Goal: Transaction & Acquisition: Purchase product/service

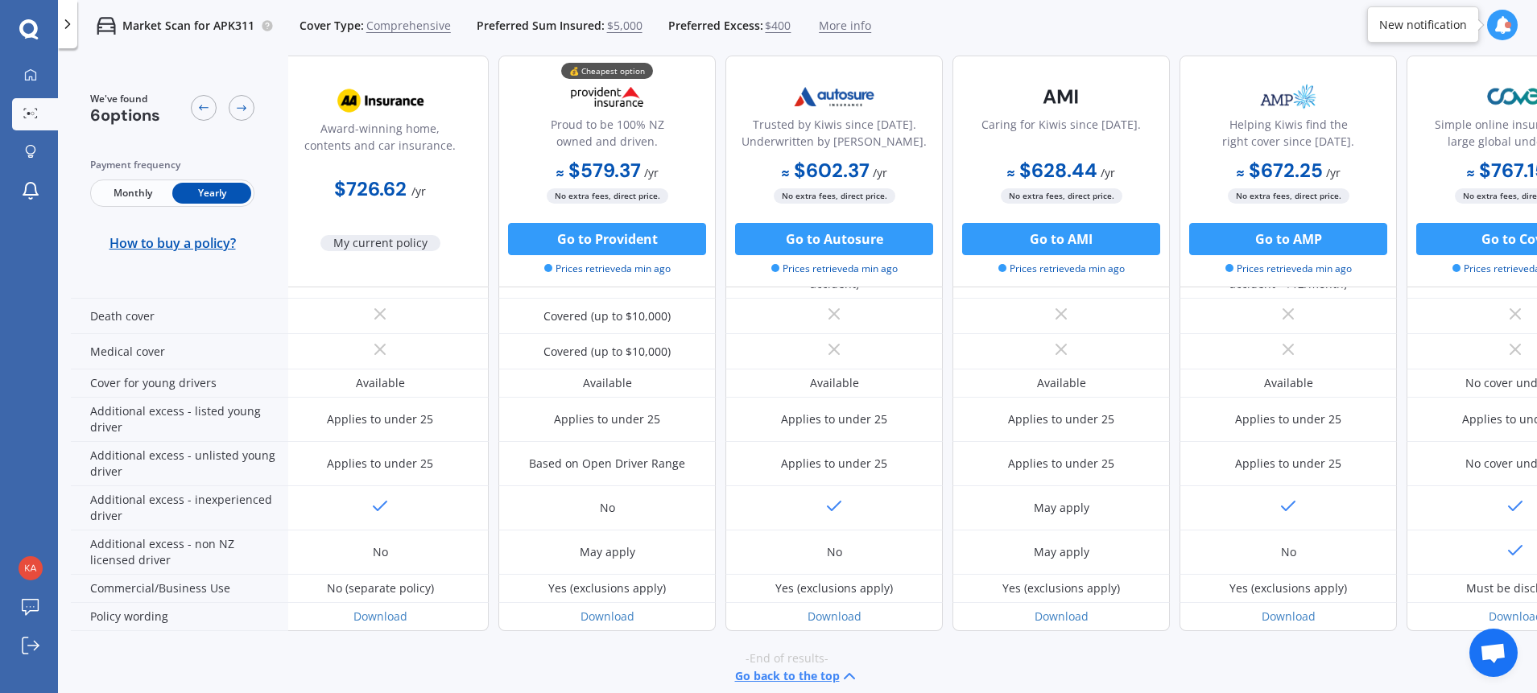
scroll to position [790, 17]
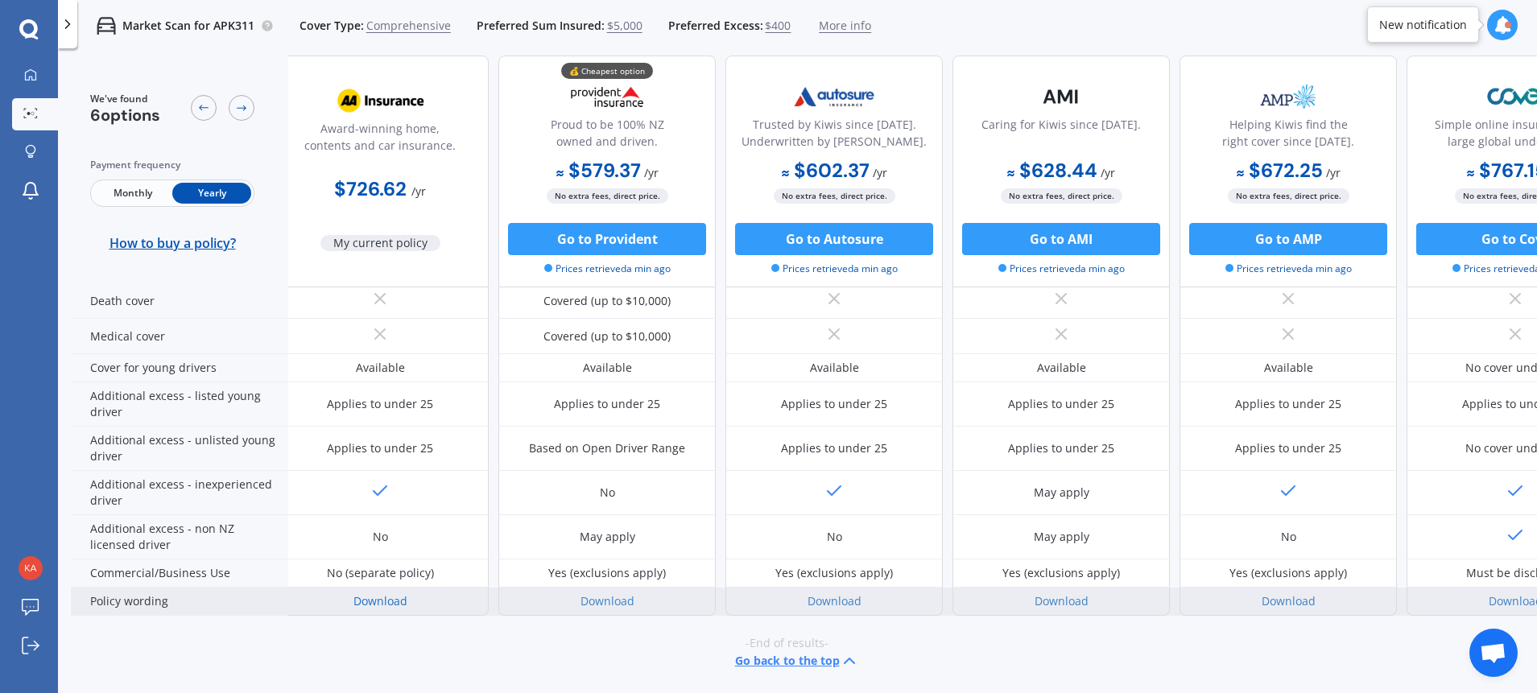
click at [388, 594] on link "Download" at bounding box center [381, 601] width 54 height 15
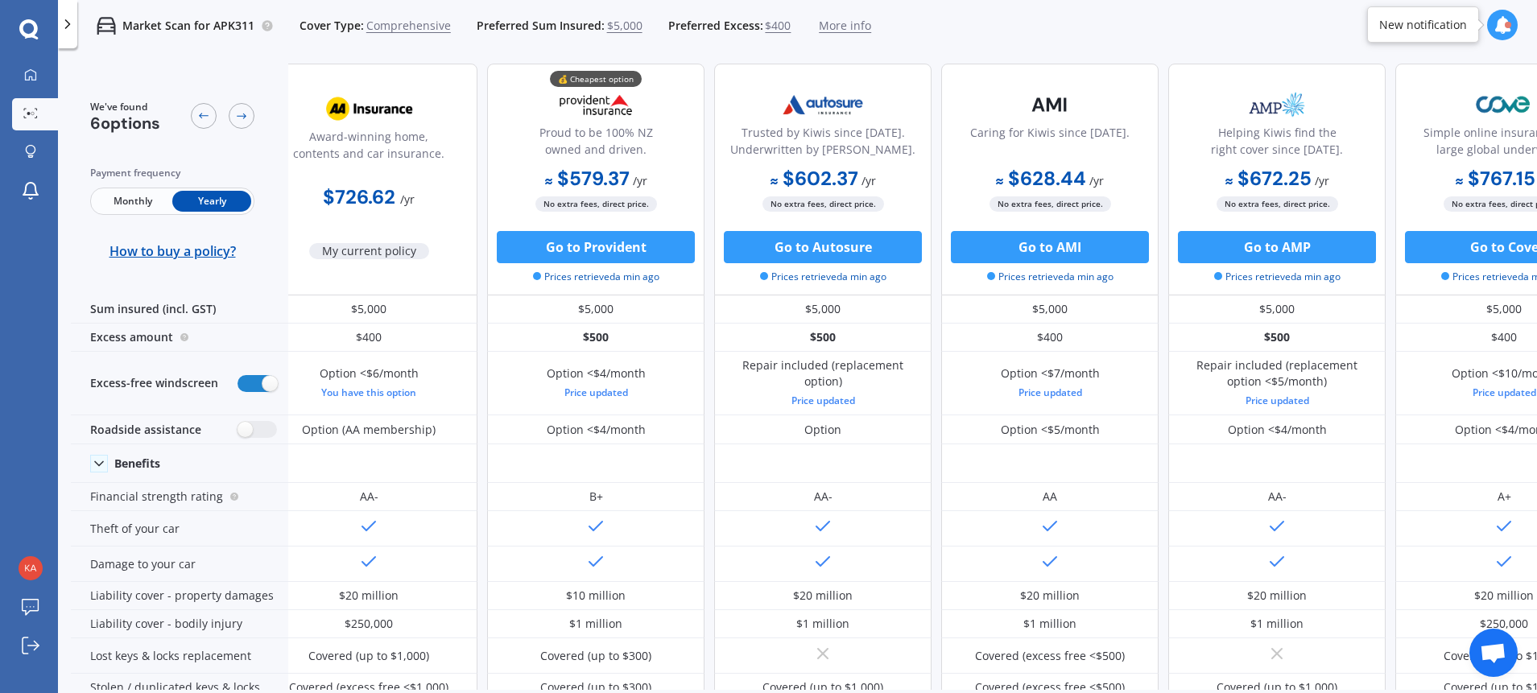
scroll to position [0, 28]
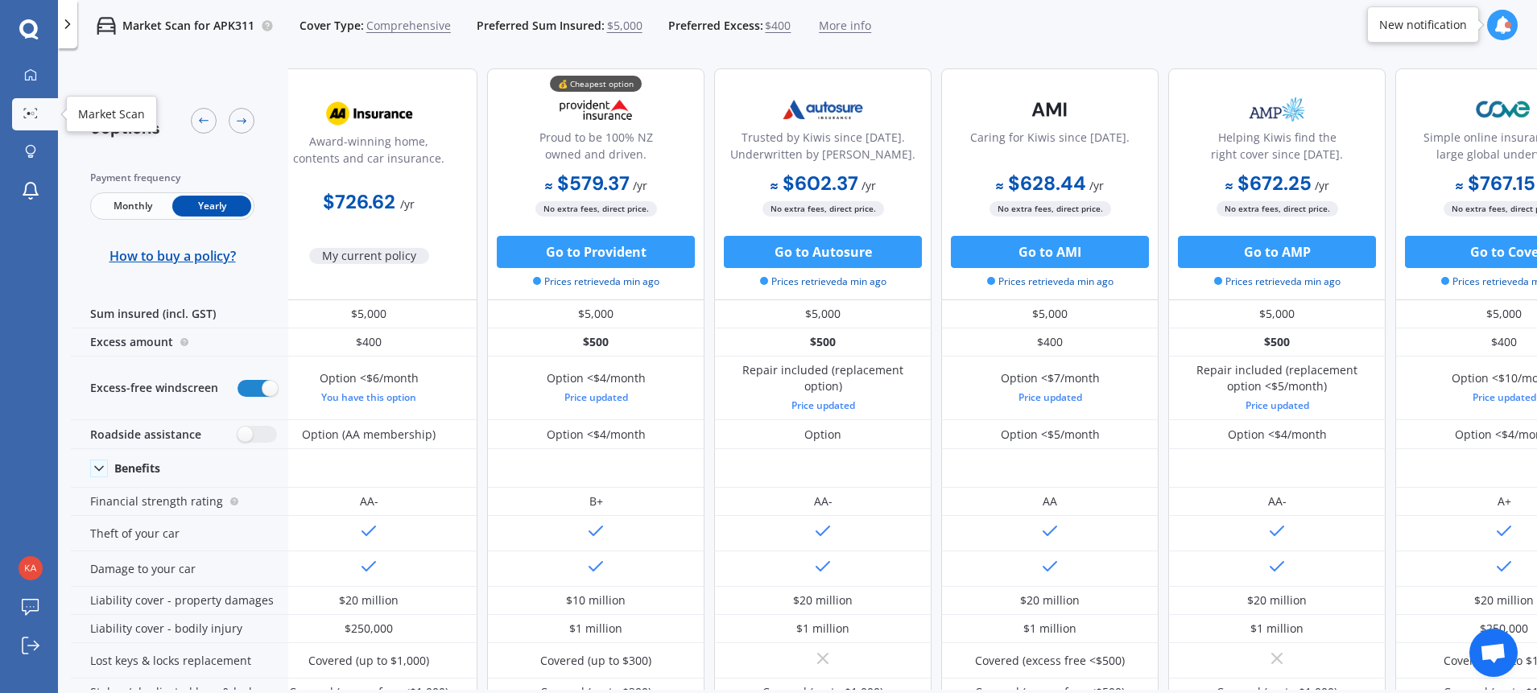
click at [27, 114] on circle at bounding box center [28, 113] width 3 height 3
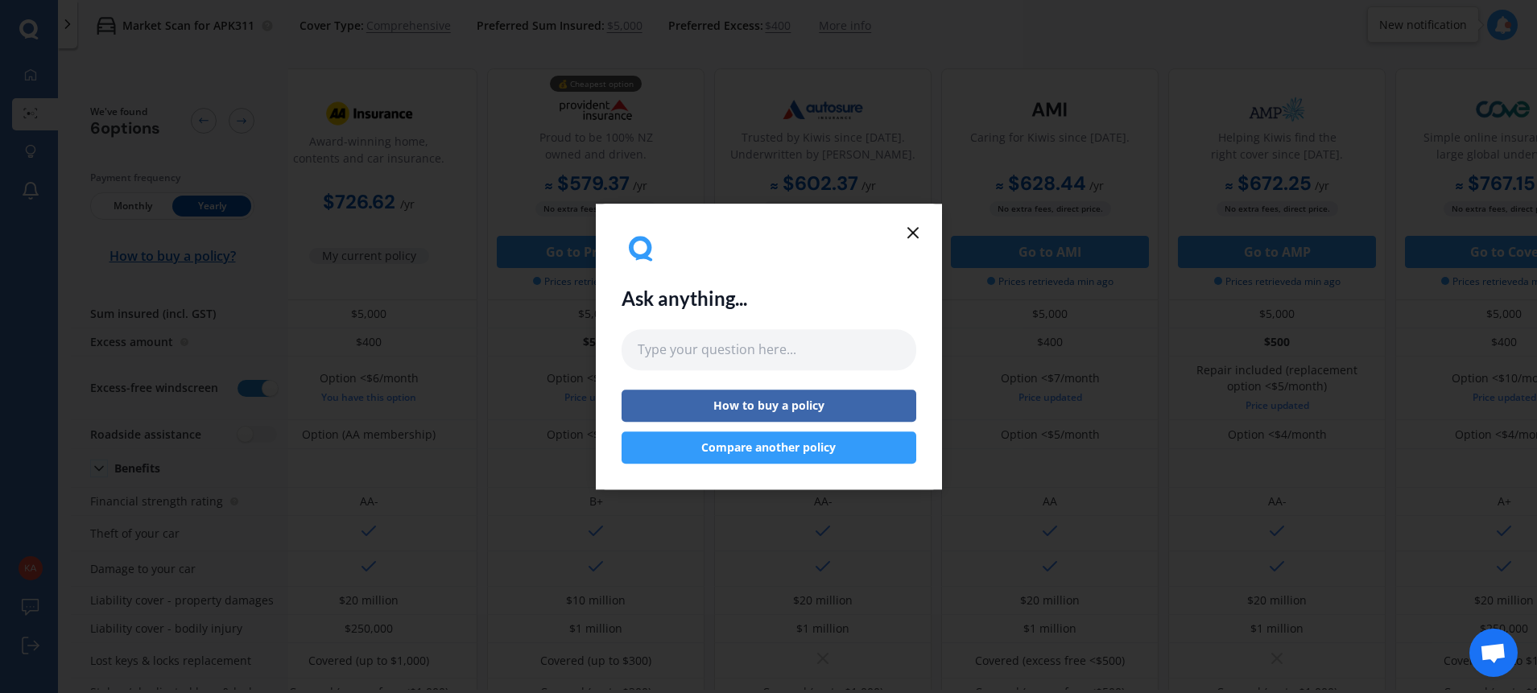
click at [720, 445] on button "Compare another policy" at bounding box center [769, 448] width 295 height 32
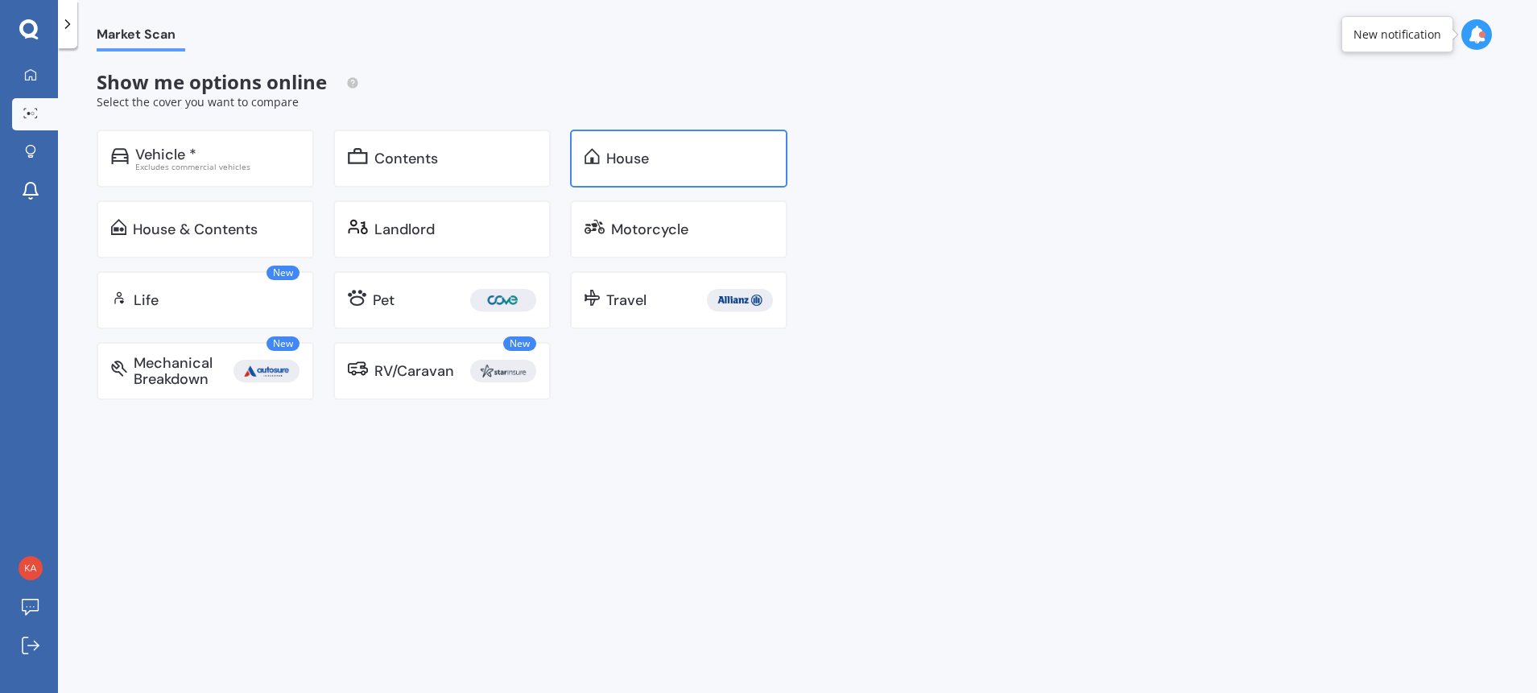
click at [681, 163] on div "House" at bounding box center [689, 159] width 167 height 16
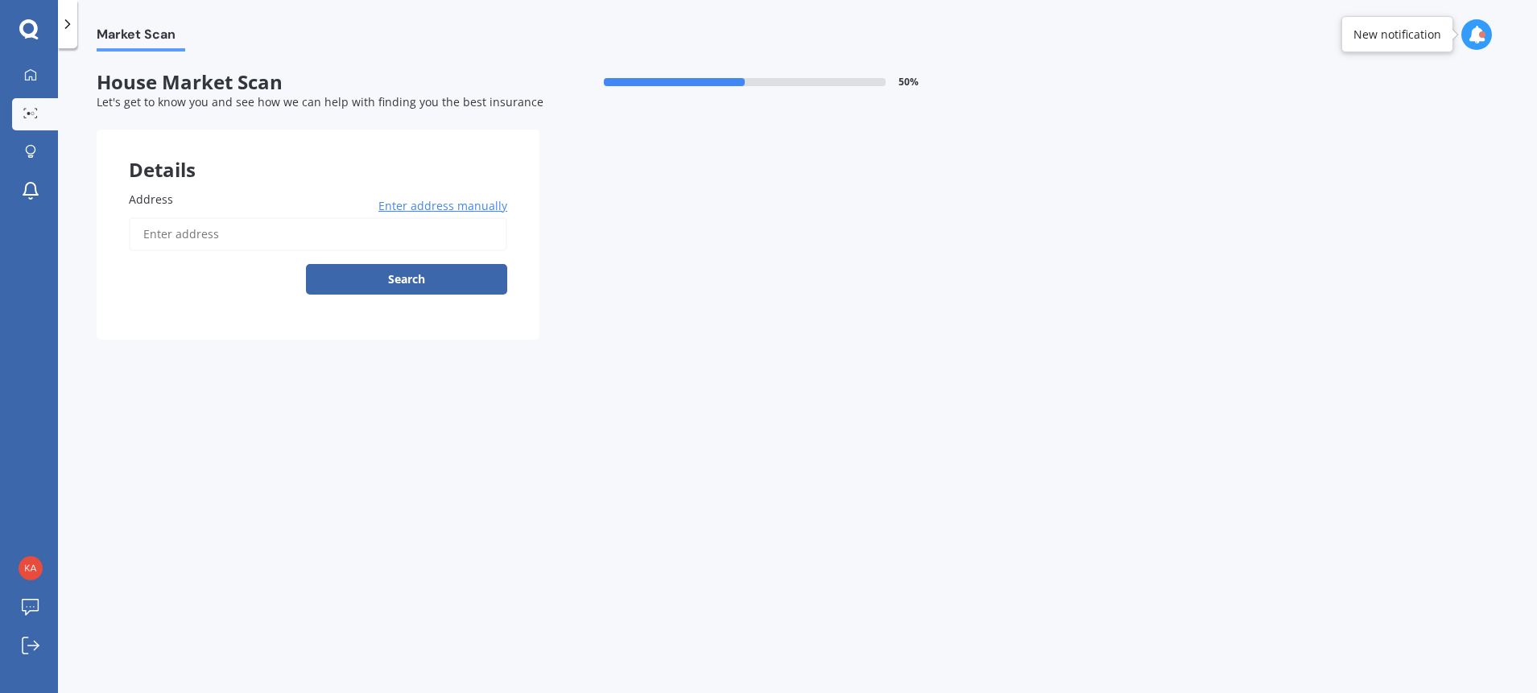
click at [169, 241] on input "Address" at bounding box center [318, 234] width 379 height 34
type input "[STREET_ADDRESS]"
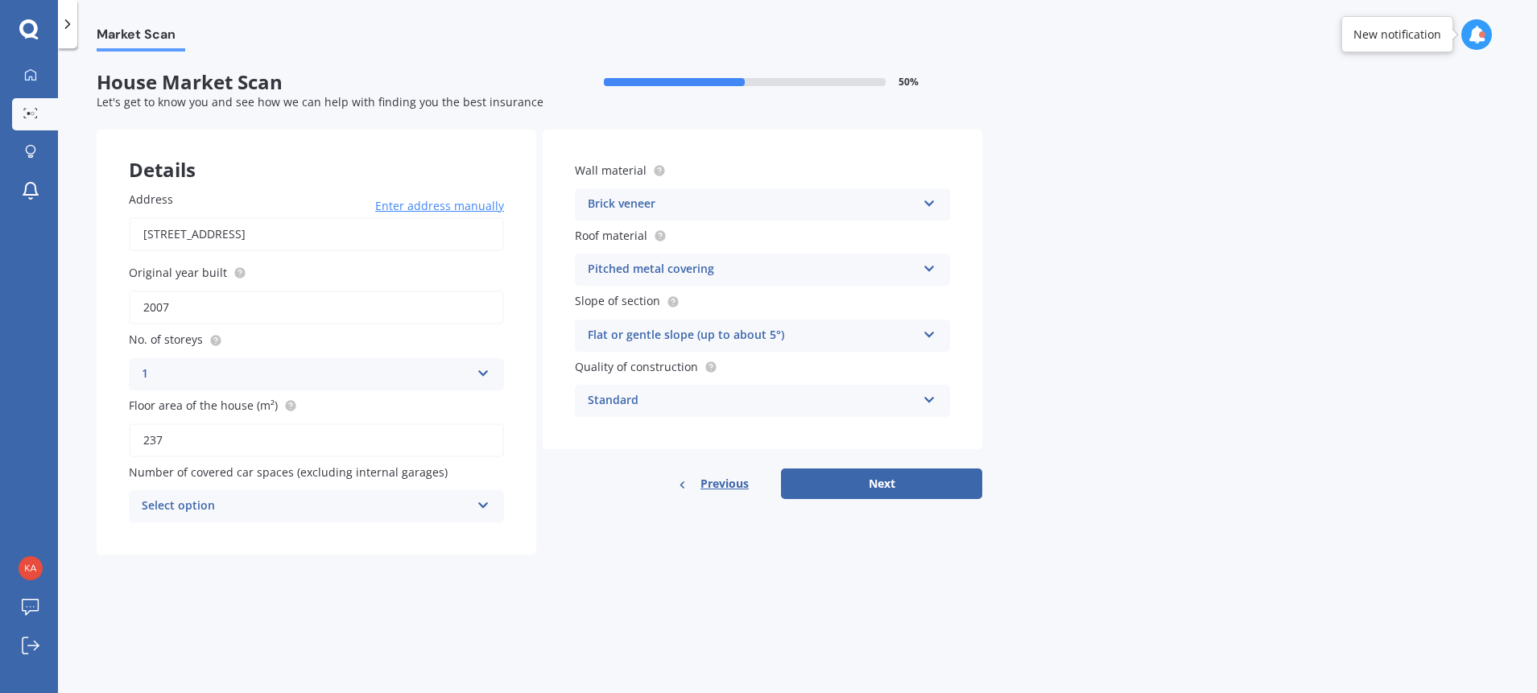
click at [483, 507] on icon at bounding box center [484, 502] width 14 height 11
click at [380, 386] on div "2" at bounding box center [317, 388] width 374 height 29
click at [487, 506] on icon at bounding box center [484, 502] width 14 height 11
click at [449, 330] on div "0" at bounding box center [317, 330] width 374 height 29
click at [929, 203] on icon at bounding box center [930, 200] width 14 height 11
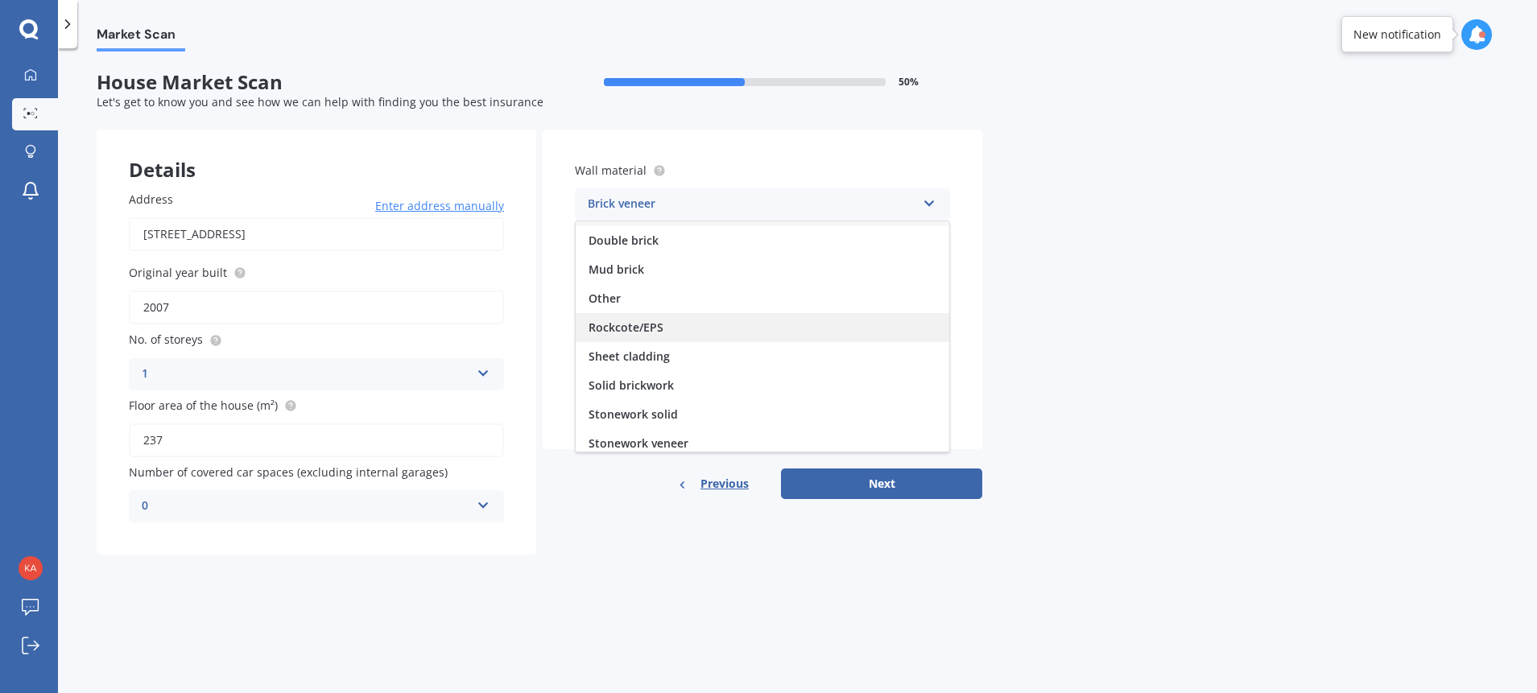
scroll to position [81, 0]
click at [674, 328] on div "Rockcote/EPS" at bounding box center [763, 328] width 374 height 29
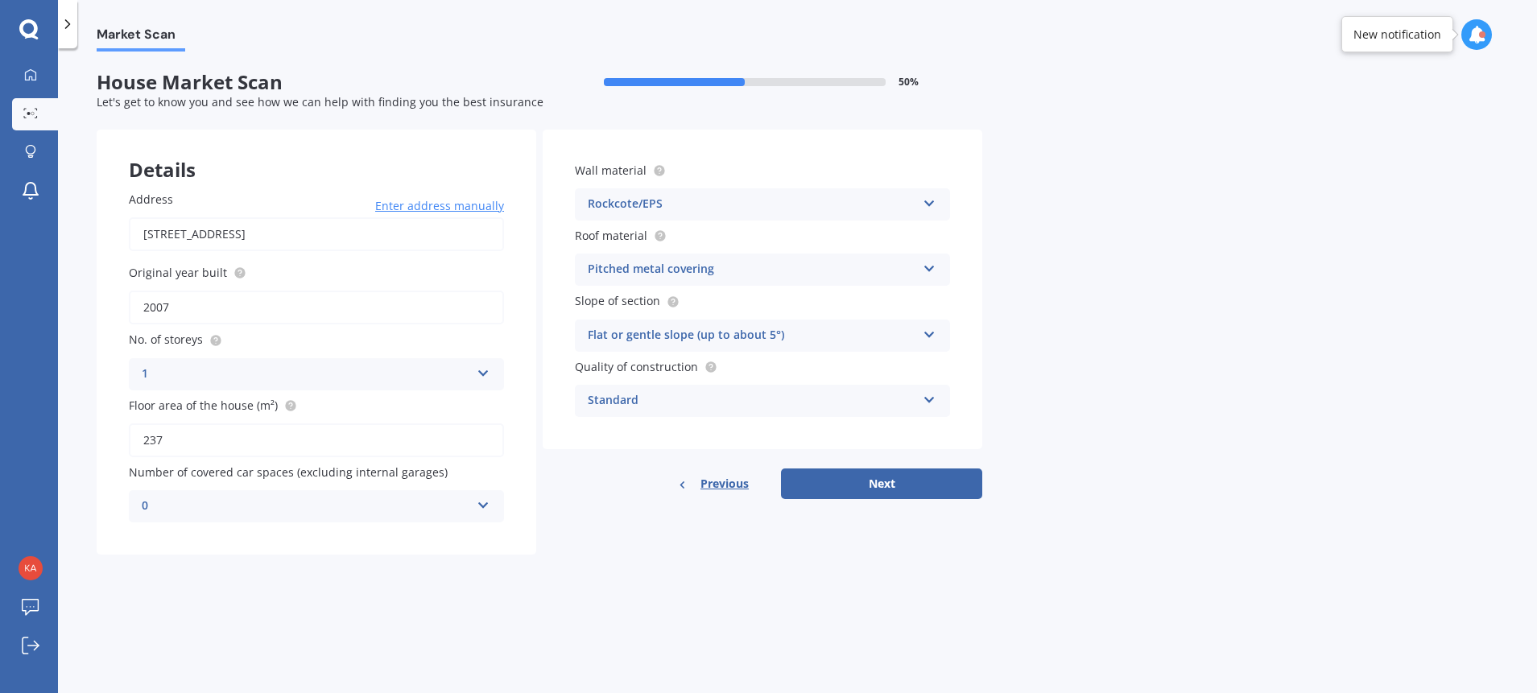
click at [924, 265] on icon at bounding box center [930, 265] width 14 height 11
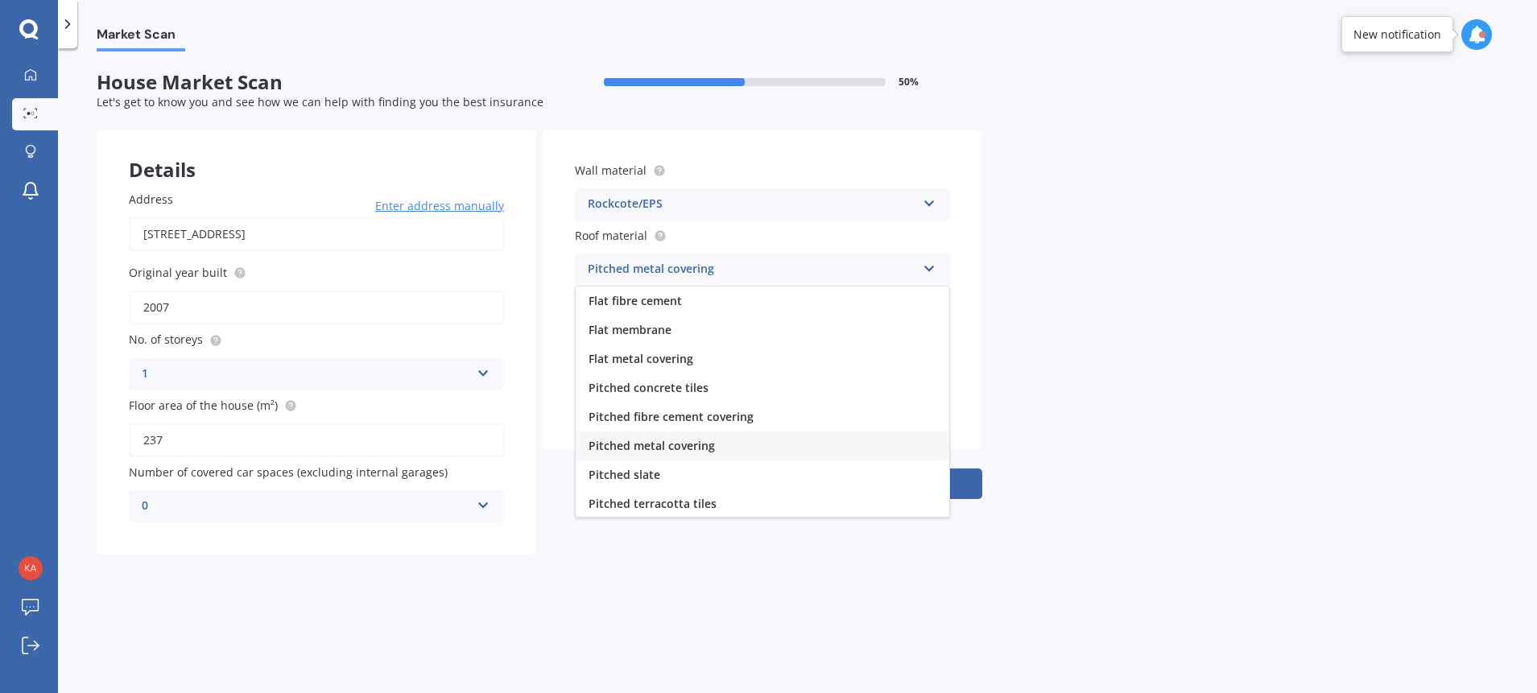
click at [924, 266] on icon at bounding box center [930, 265] width 14 height 11
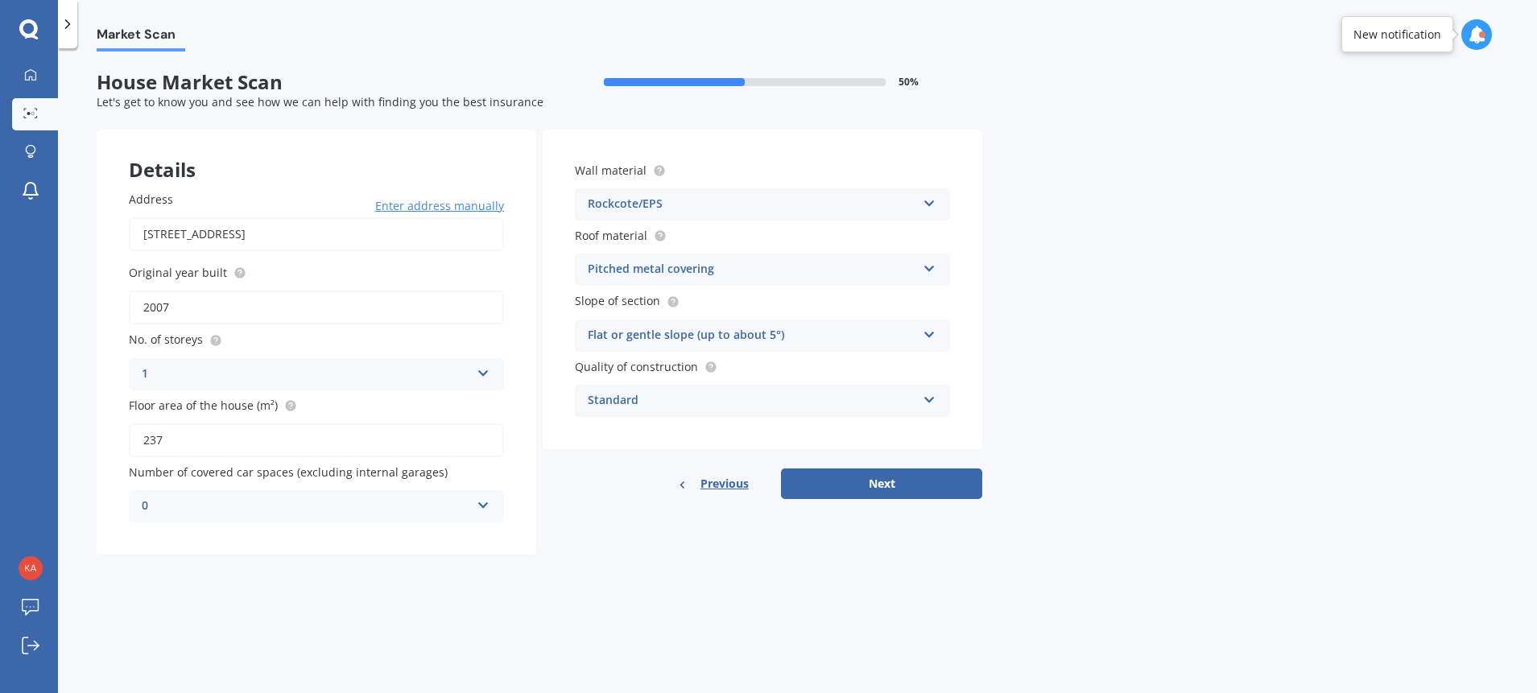
click at [929, 201] on icon at bounding box center [930, 200] width 14 height 11
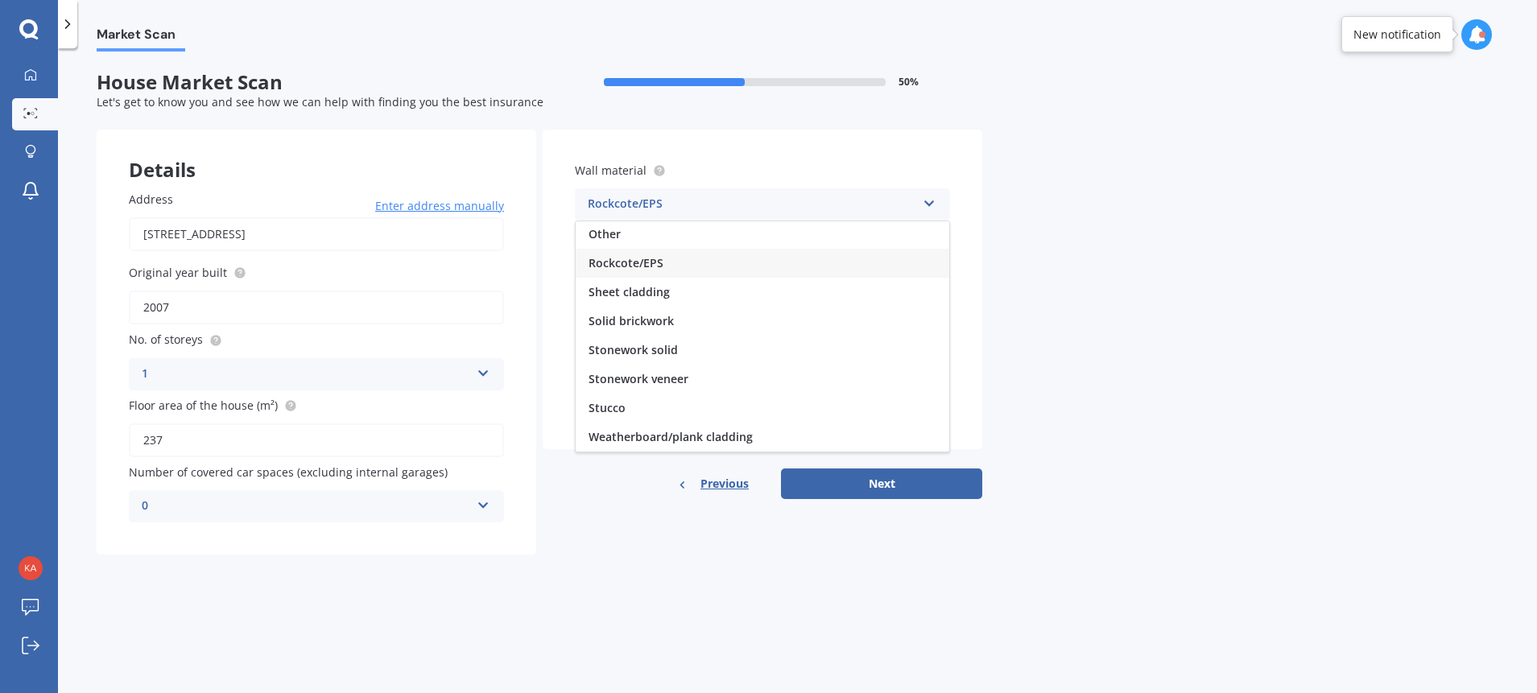
scroll to position [147, 0]
click at [931, 201] on icon at bounding box center [930, 200] width 14 height 11
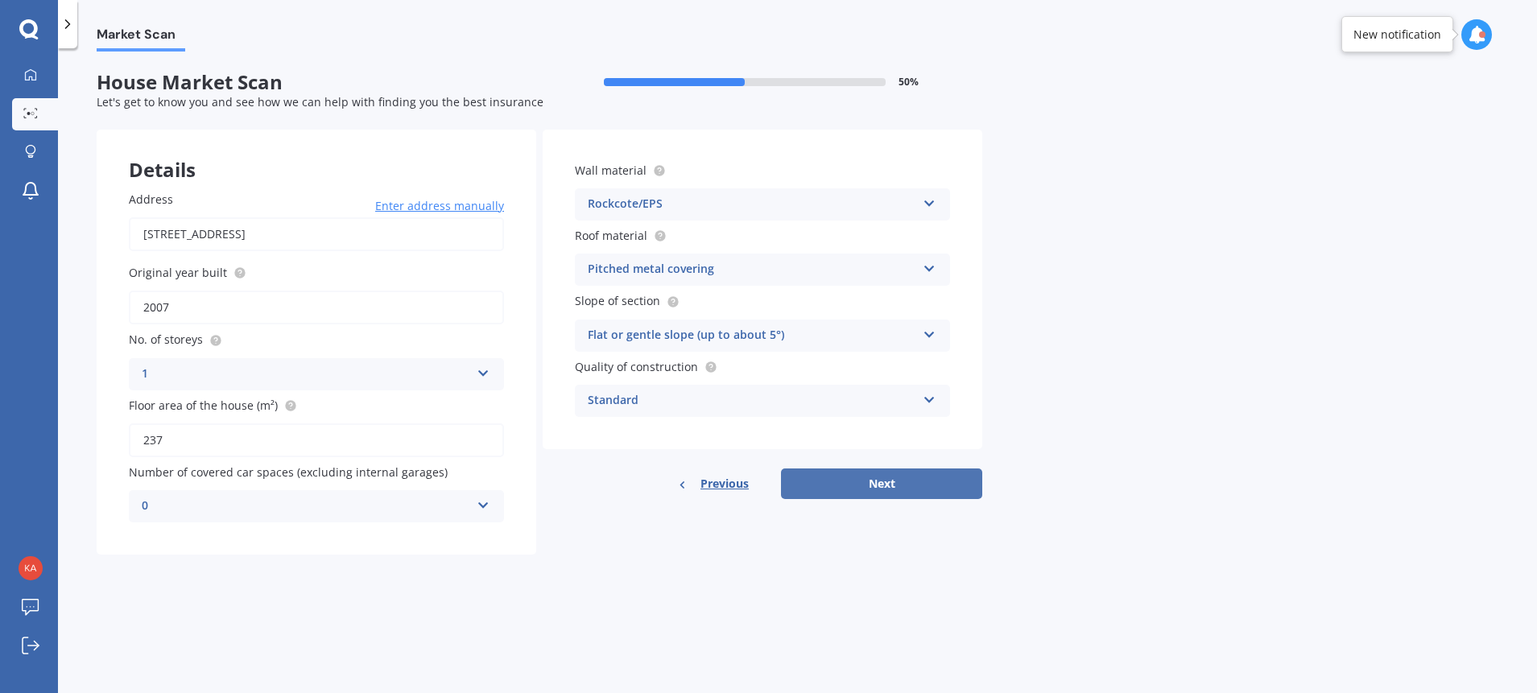
click at [879, 484] on button "Next" at bounding box center [881, 484] width 201 height 31
select select "02"
select select "07"
select select "1957"
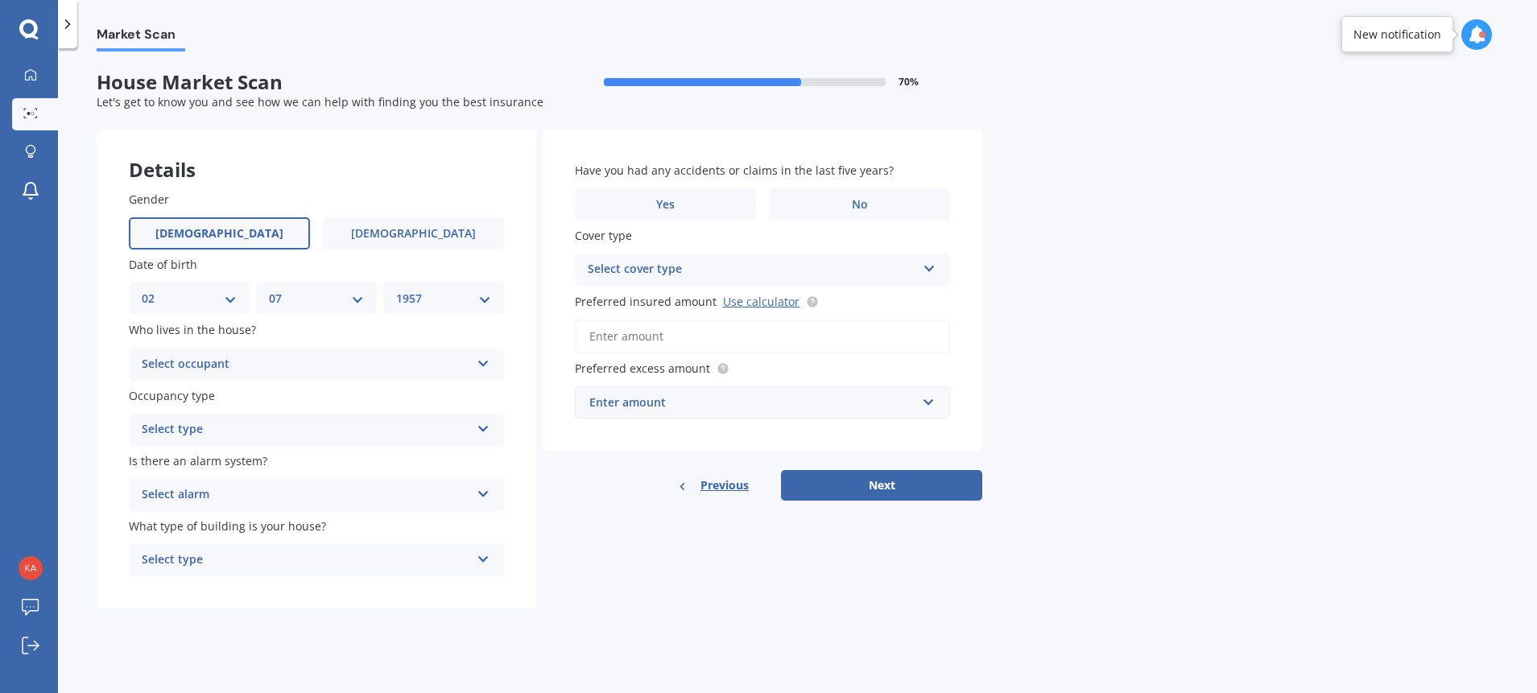
click at [483, 362] on icon at bounding box center [484, 360] width 14 height 11
click at [376, 403] on div "Owner" at bounding box center [317, 396] width 374 height 29
click at [486, 428] on icon at bounding box center [484, 425] width 14 height 11
click at [405, 460] on div "Permanent" at bounding box center [317, 461] width 374 height 29
click at [483, 490] on icon at bounding box center [484, 491] width 14 height 11
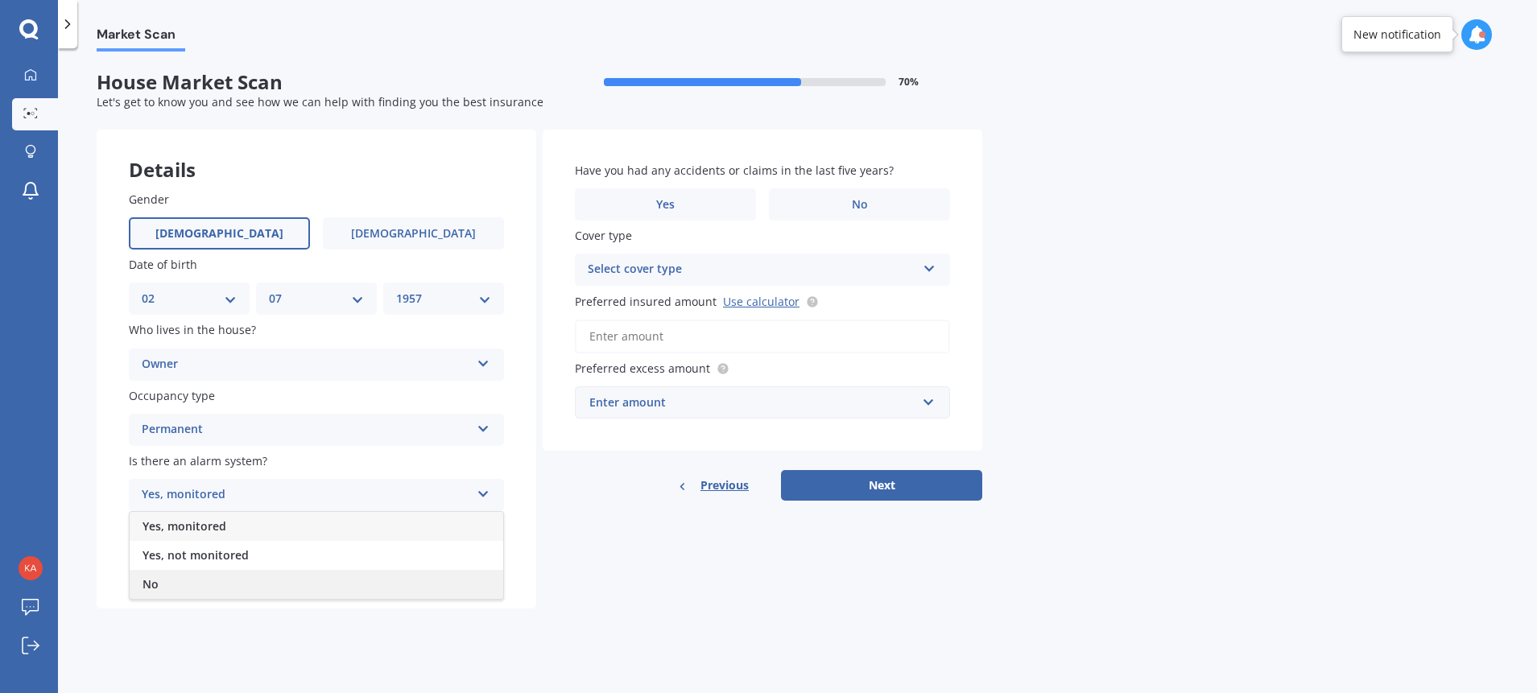
click at [404, 589] on div "No" at bounding box center [317, 584] width 374 height 29
click at [484, 555] on icon at bounding box center [484, 556] width 14 height 11
click at [428, 594] on div "Freestanding" at bounding box center [317, 591] width 374 height 29
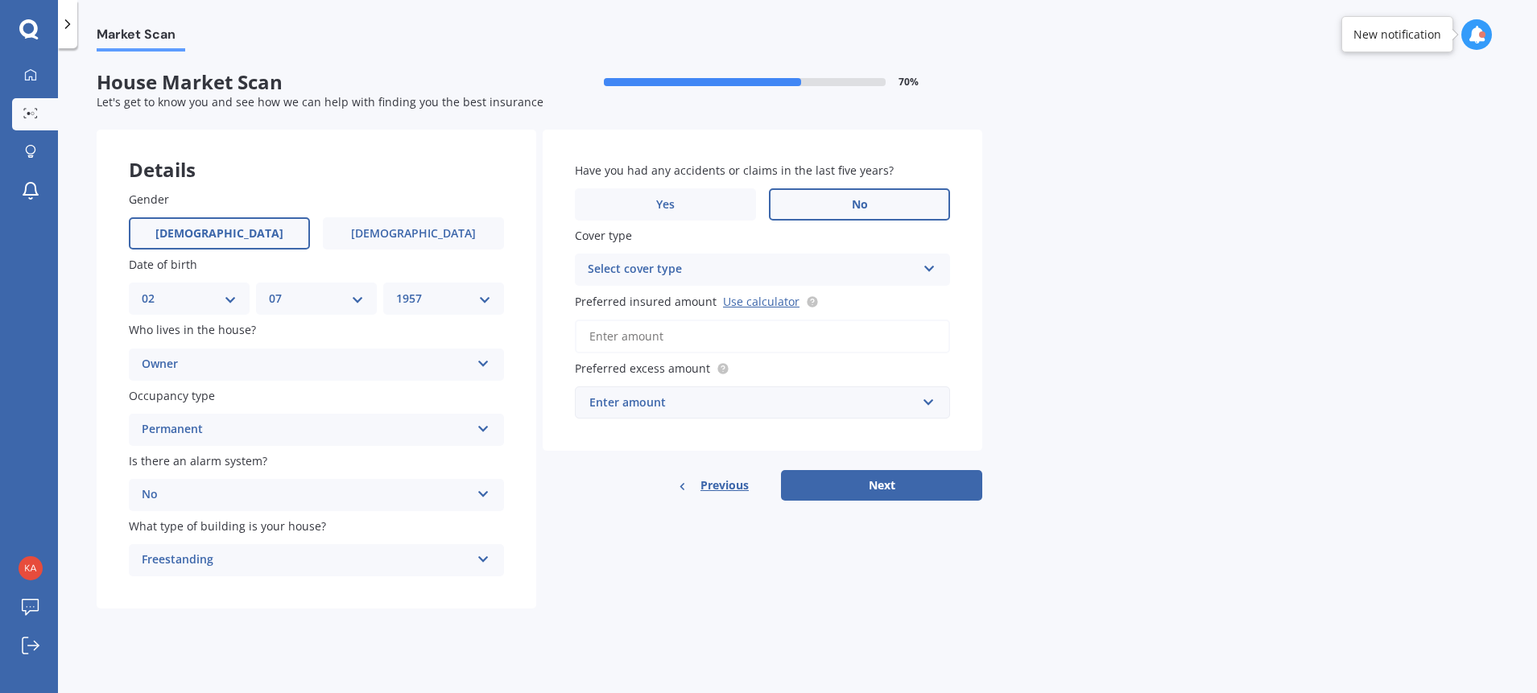
click at [850, 211] on label "No" at bounding box center [859, 204] width 181 height 32
click at [0, 0] on input "No" at bounding box center [0, 0] width 0 height 0
click at [929, 264] on icon at bounding box center [930, 265] width 14 height 11
click at [627, 274] on div "High" at bounding box center [752, 269] width 329 height 19
click at [930, 271] on icon at bounding box center [929, 266] width 14 height 11
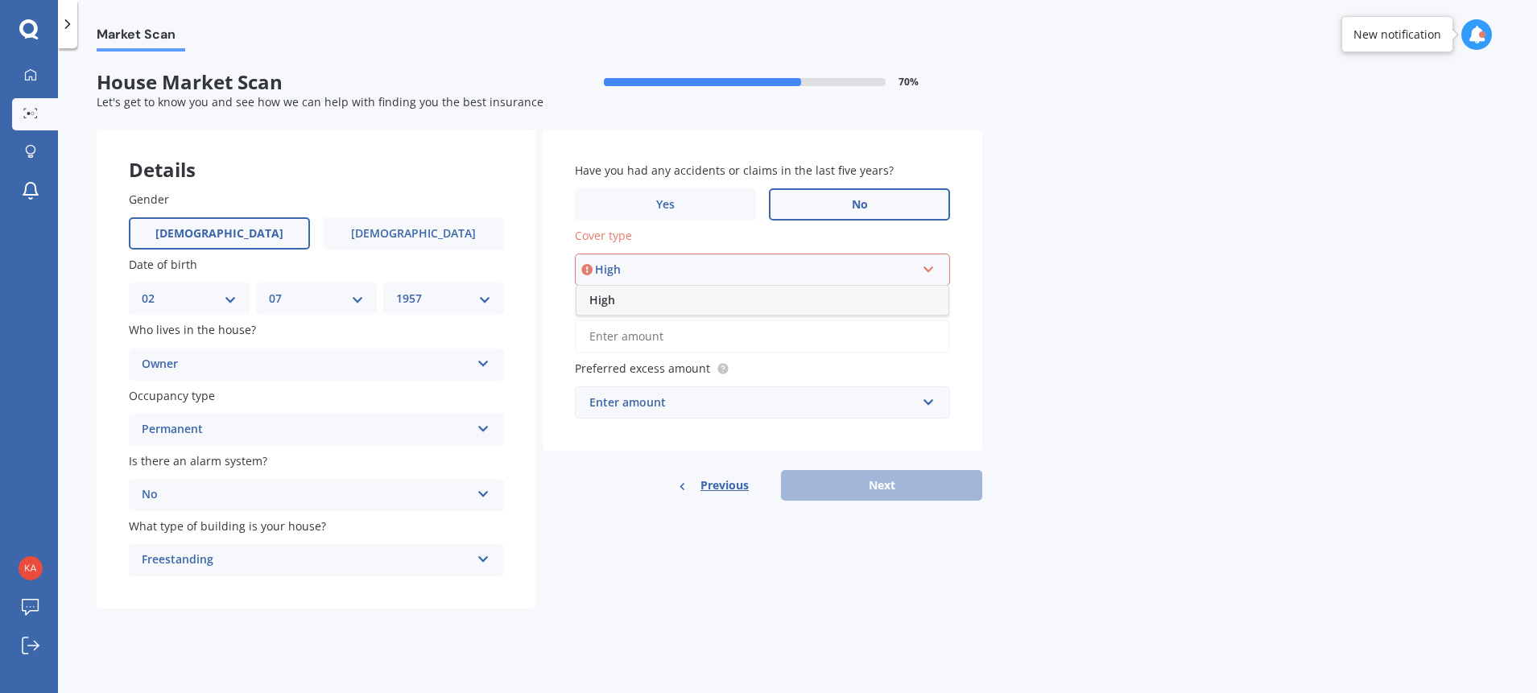
click at [803, 300] on div "High" at bounding box center [763, 300] width 372 height 29
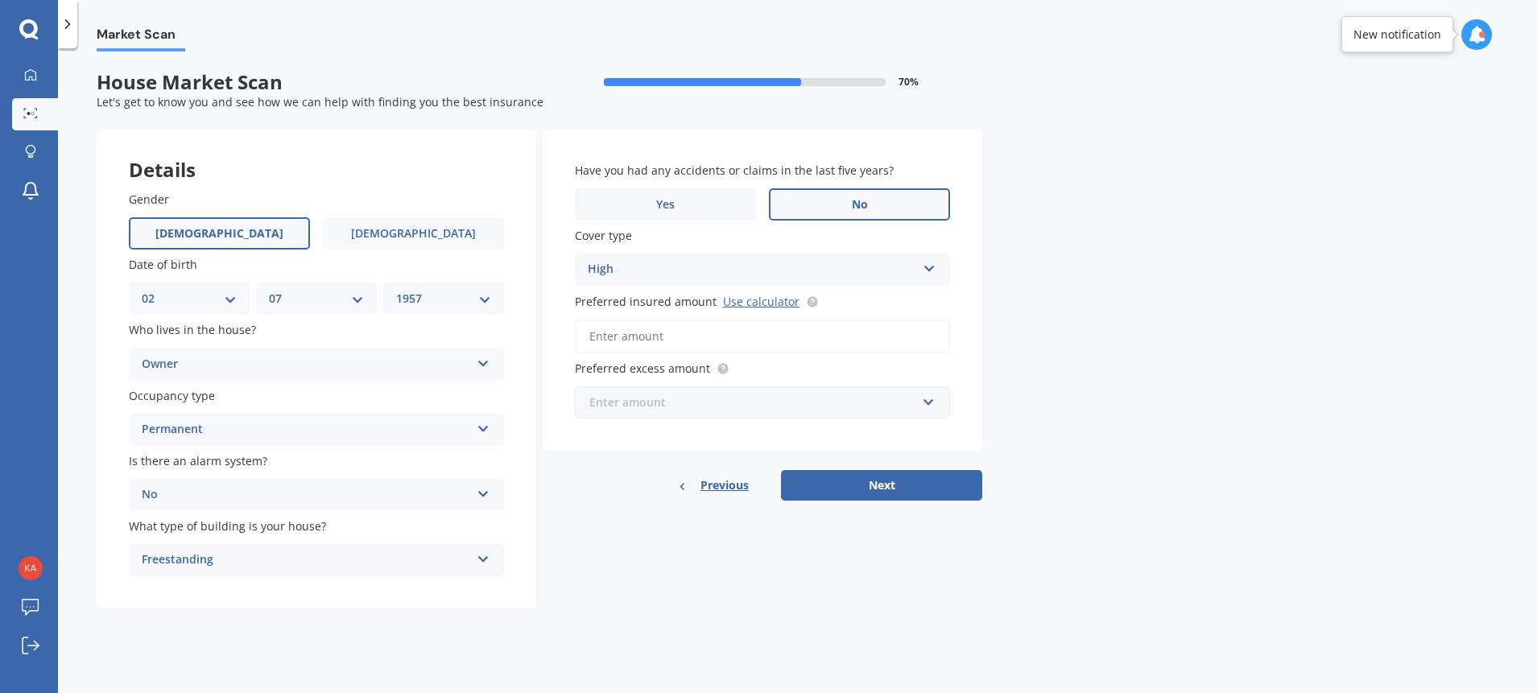
click at [933, 400] on input "text" at bounding box center [757, 402] width 361 height 31
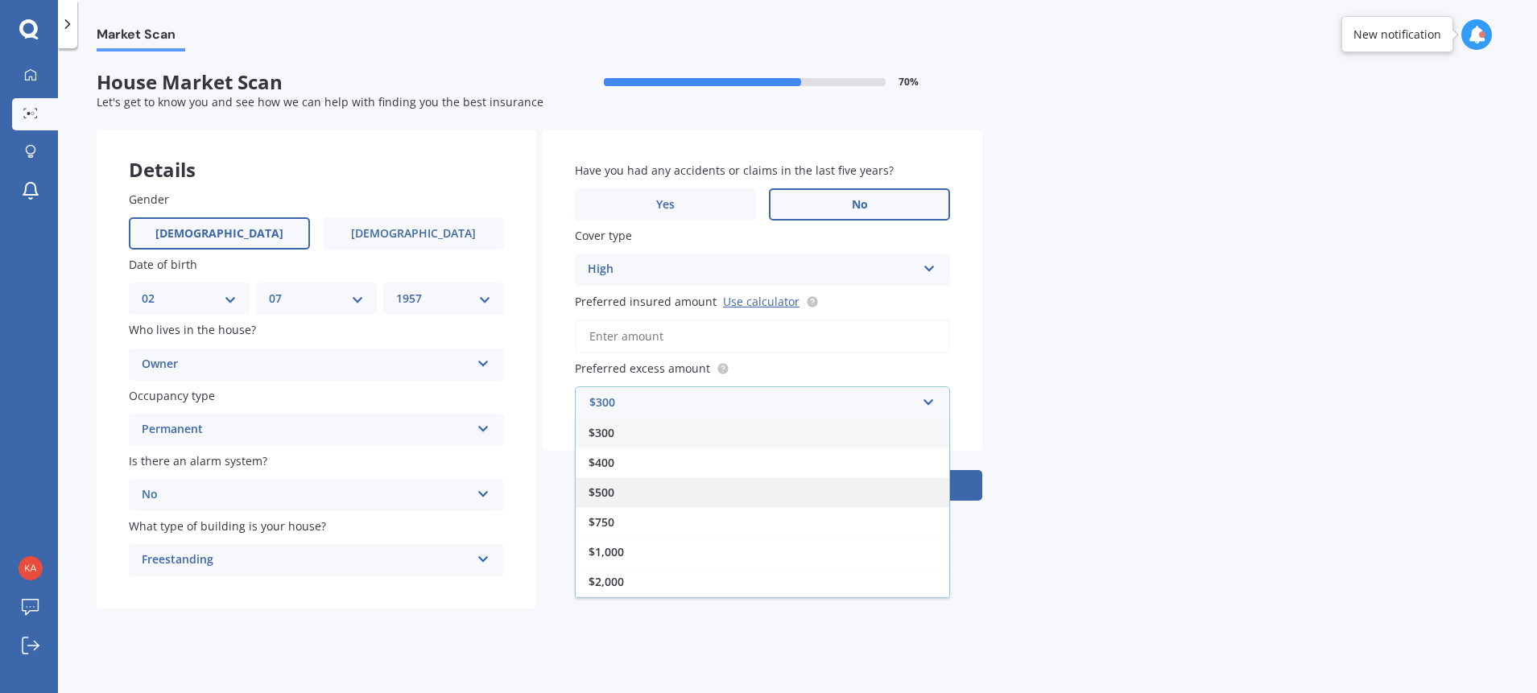
click at [834, 498] on div "$500" at bounding box center [763, 493] width 374 height 30
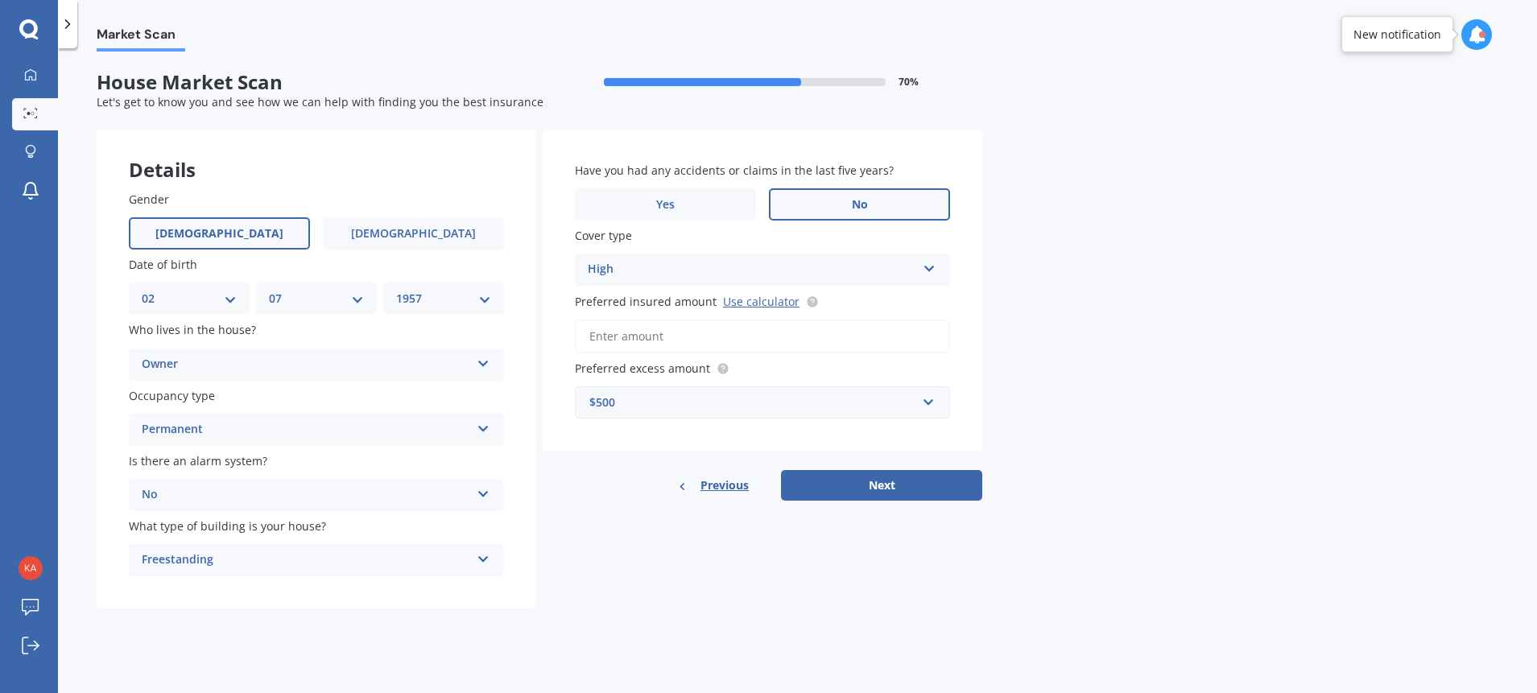
click at [925, 341] on input "Preferred insured amount Use calculator" at bounding box center [762, 337] width 375 height 34
click at [758, 296] on link "Use calculator" at bounding box center [761, 301] width 77 height 15
click at [874, 493] on button "Next" at bounding box center [881, 485] width 201 height 31
click at [598, 336] on input "Preferred insured amount Use calculator" at bounding box center [762, 337] width 375 height 34
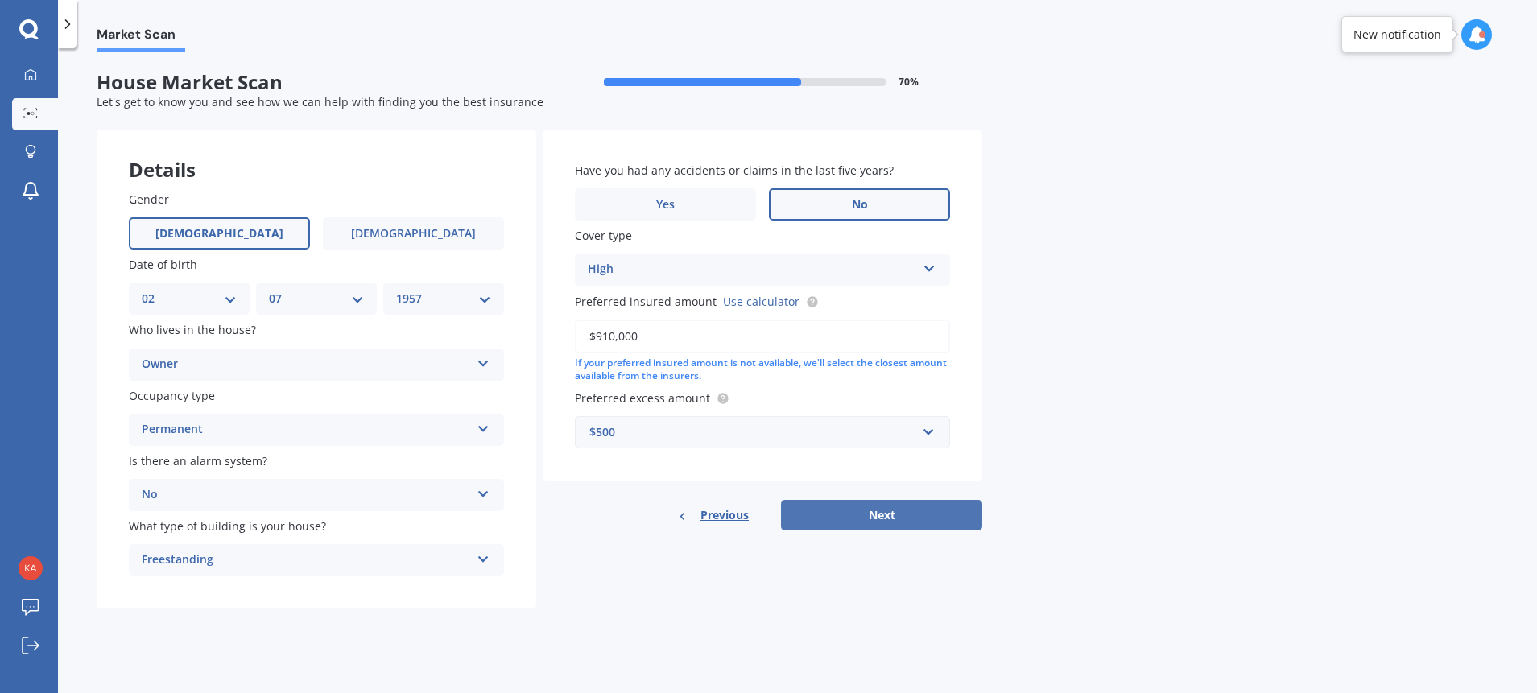
type input "$910,000"
click at [907, 512] on button "Next" at bounding box center [881, 515] width 201 height 31
select select "02"
select select "07"
select select "1957"
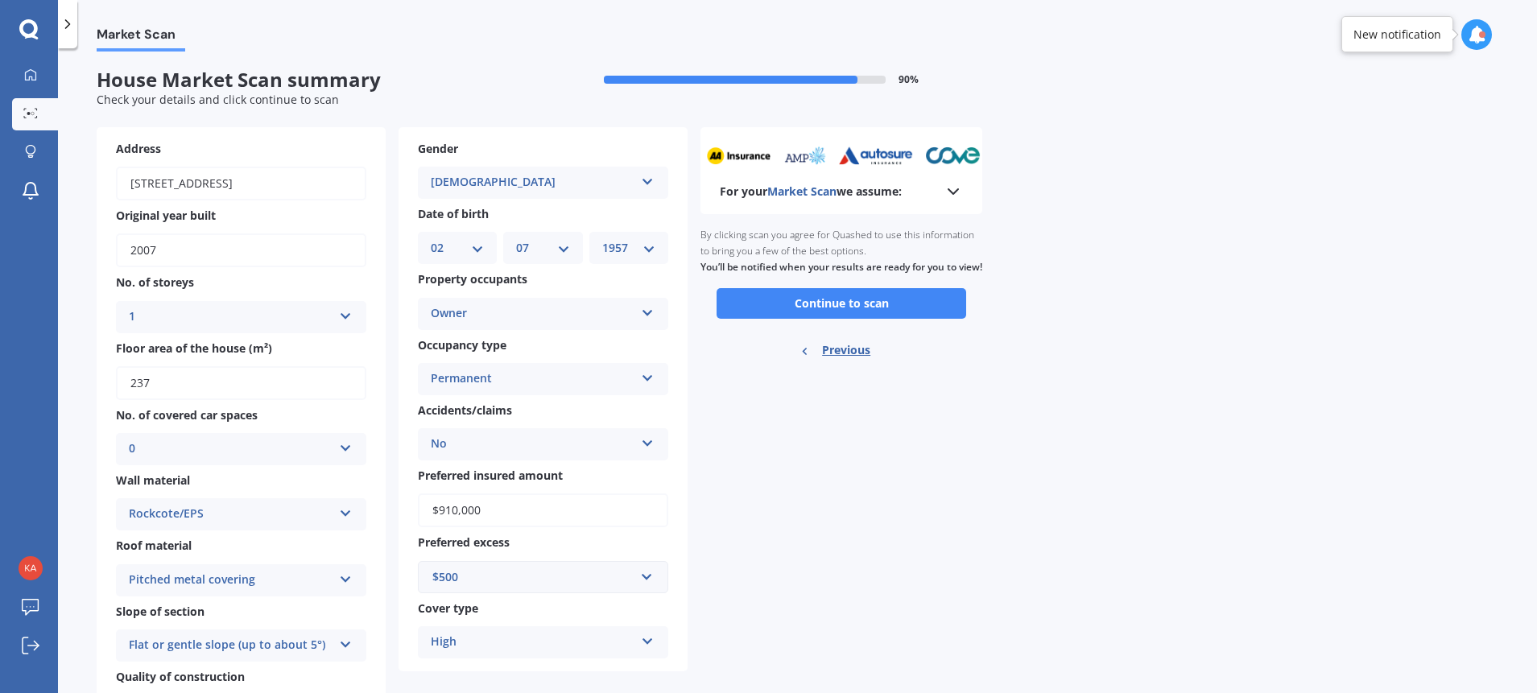
scroll to position [0, 0]
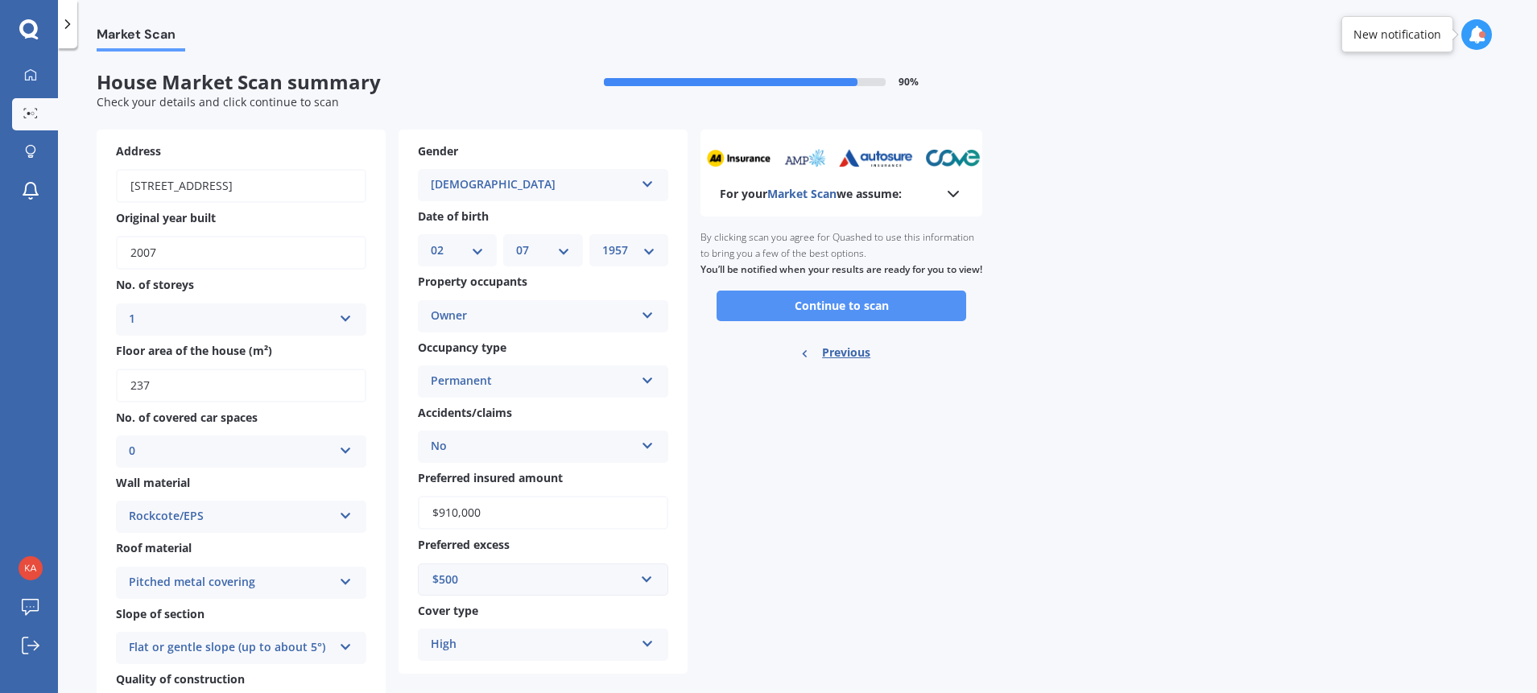
click at [840, 317] on button "Continue to scan" at bounding box center [842, 306] width 250 height 31
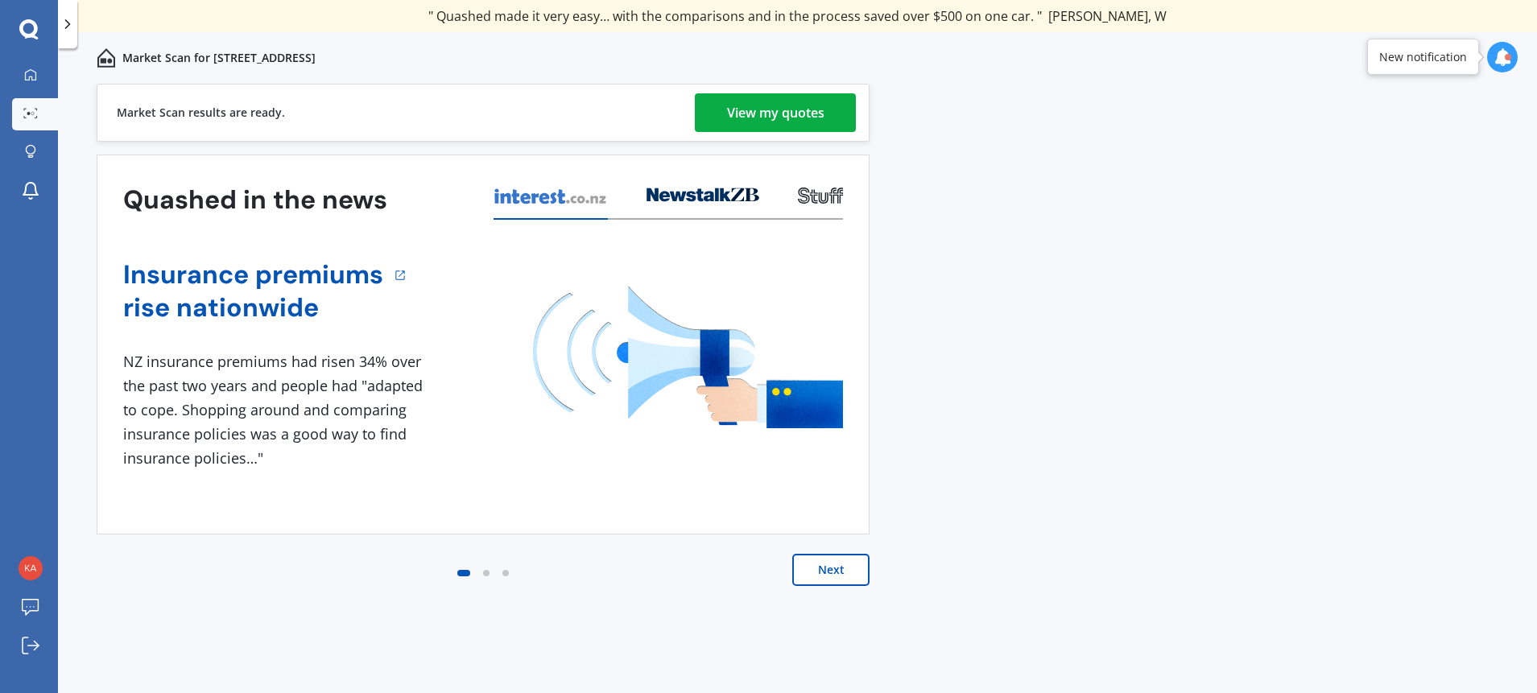
click at [753, 112] on div "View my quotes" at bounding box center [775, 112] width 97 height 39
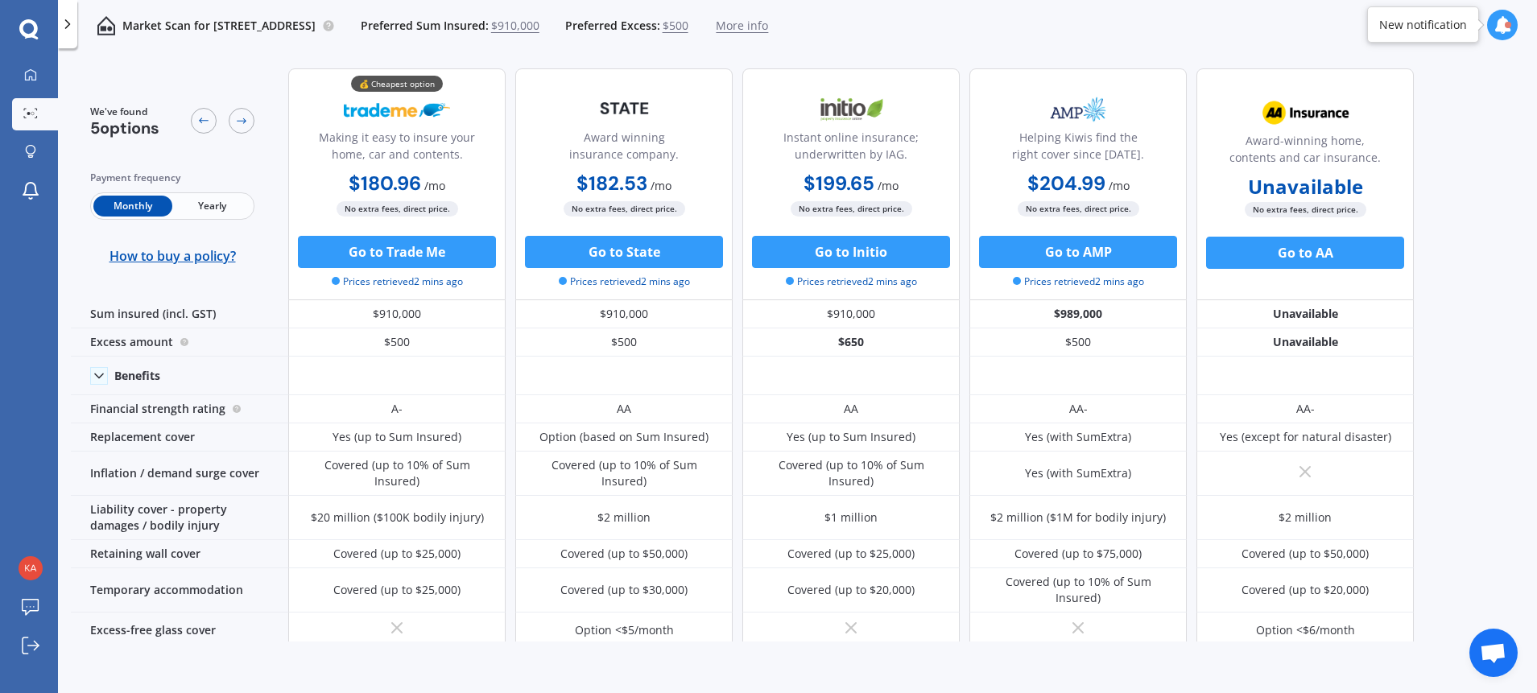
click at [209, 203] on span "Yearly" at bounding box center [211, 206] width 79 height 21
click at [139, 205] on span "Monthly" at bounding box center [132, 206] width 79 height 21
click at [221, 204] on span "Yearly" at bounding box center [211, 206] width 79 height 21
click at [127, 205] on span "Monthly" at bounding box center [132, 206] width 79 height 21
click at [34, 31] on icon at bounding box center [28, 28] width 19 height 19
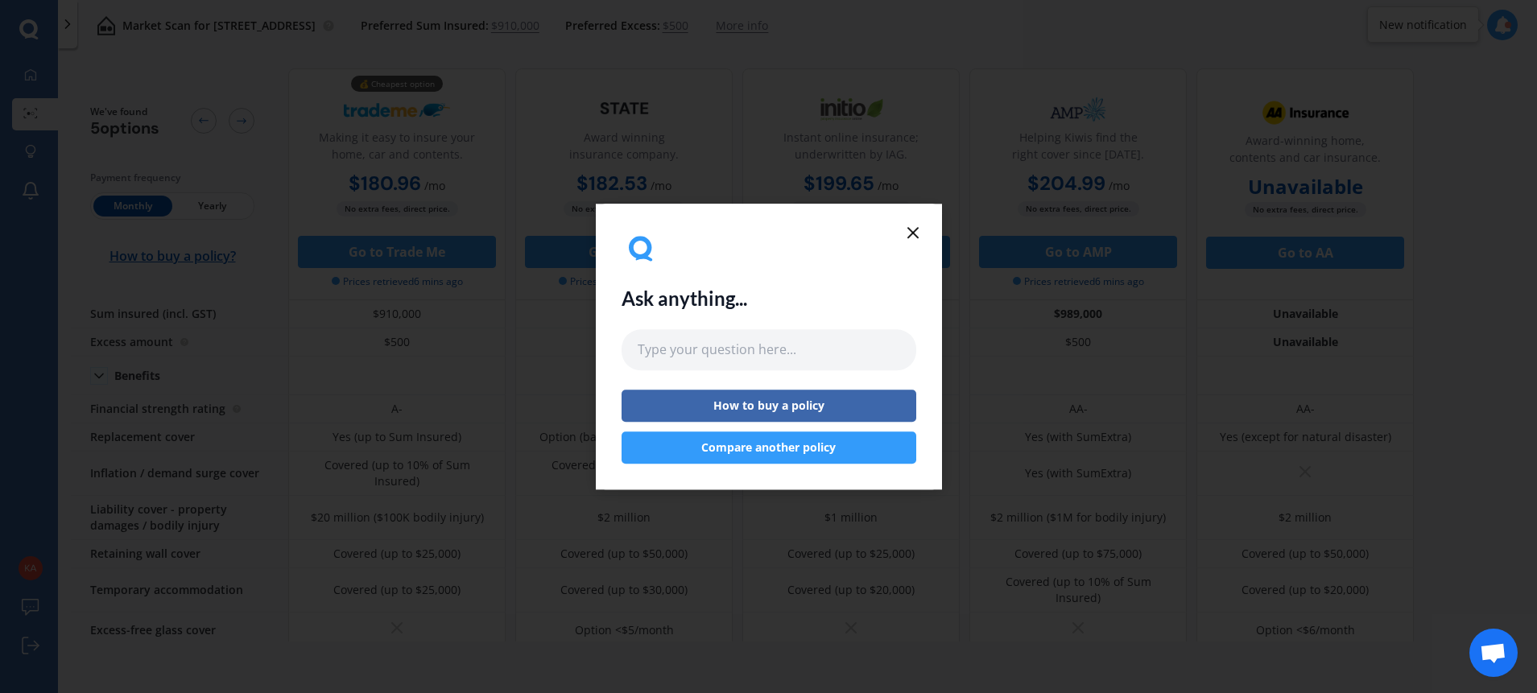
click at [764, 436] on button "Compare another policy" at bounding box center [769, 448] width 295 height 32
